Goal: Communication & Community: Share content

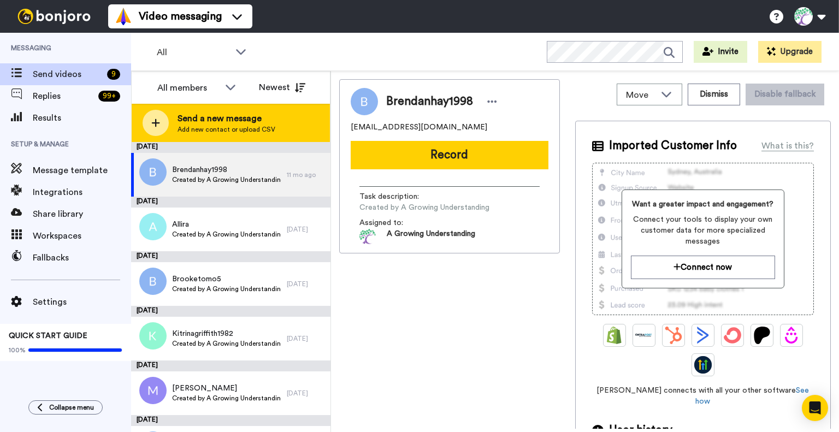
click at [198, 123] on span "Send a new message" at bounding box center [226, 118] width 98 height 13
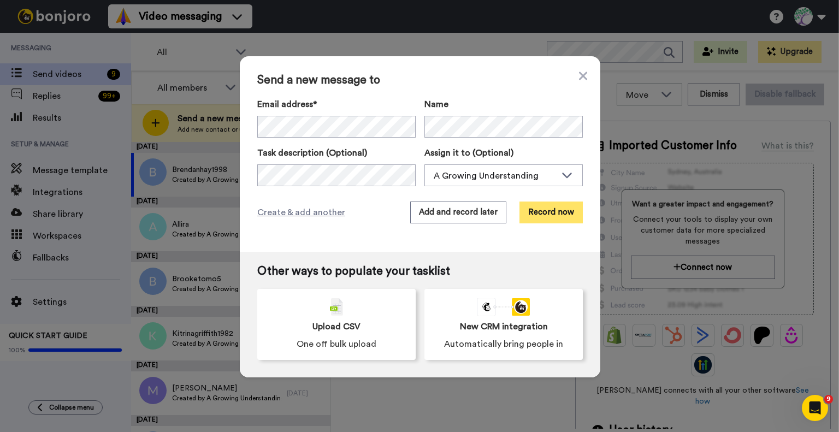
click at [549, 217] on button "Record now" at bounding box center [550, 212] width 63 height 22
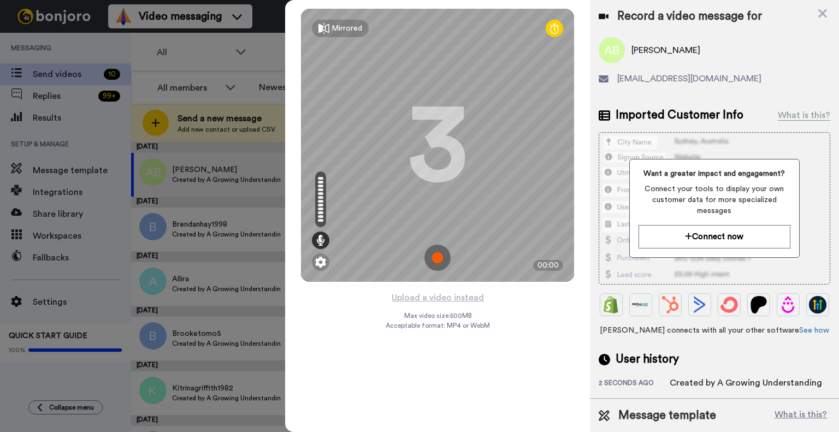
click at [434, 257] on img at bounding box center [437, 258] width 26 height 26
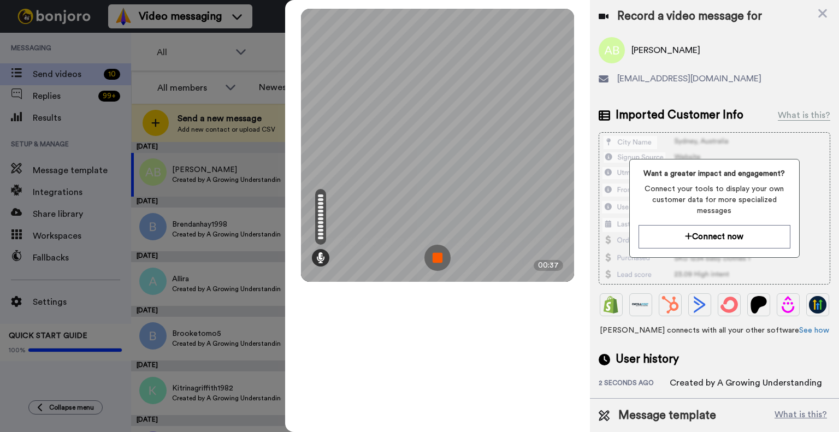
click at [432, 262] on img at bounding box center [437, 258] width 26 height 26
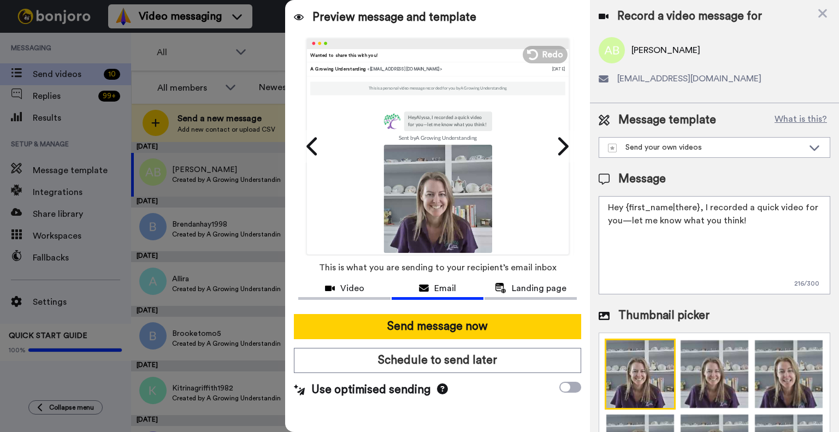
drag, startPoint x: 697, startPoint y: 206, endPoint x: 624, endPoint y: 204, distance: 73.2
click at [624, 204] on body "Video messaging Switch to Video messaging Testimonials Settings Discover Help &…" at bounding box center [419, 216] width 839 height 432
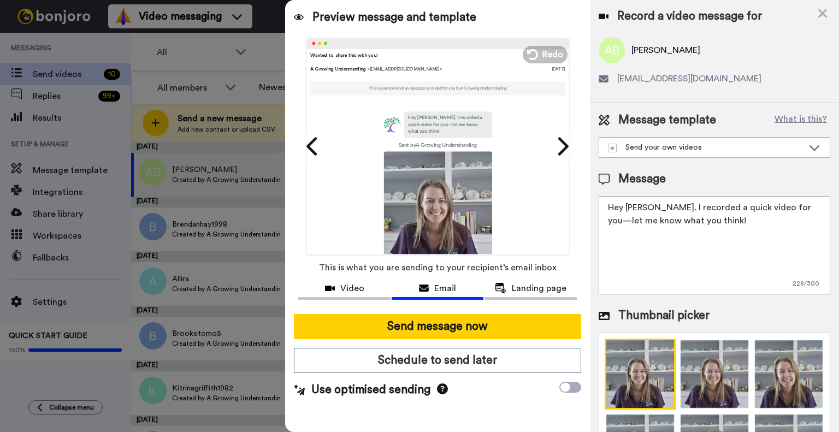
click at [661, 204] on textarea "Hey Alyssa. I recorded a quick video for you—let me know what you think!" at bounding box center [714, 245] width 232 height 98
click at [790, 206] on textarea "Hey Alyssa. I have recorded a quick video for you—let me know what you think!" at bounding box center [714, 245] width 232 height 98
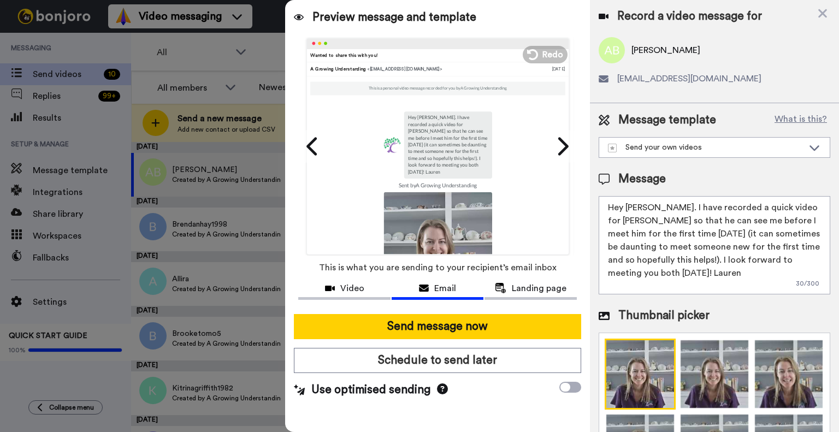
type textarea "Hey Alyssa. I have recorded a quick video for Jack so that he can see me before…"
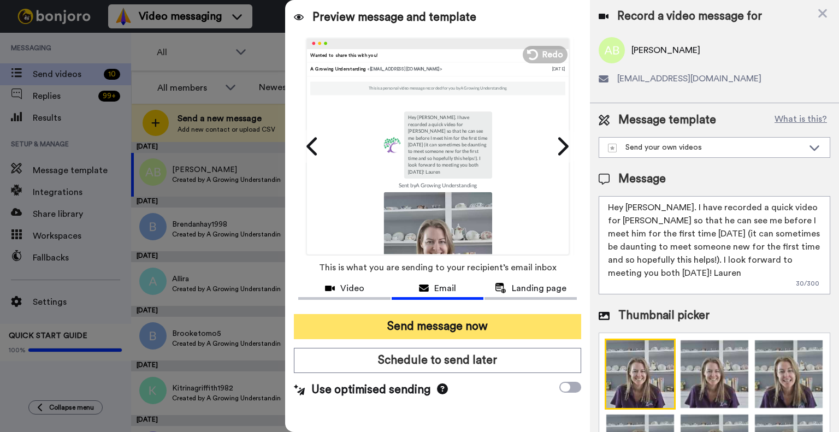
click at [394, 325] on button "Send message now" at bounding box center [437, 326] width 287 height 25
